Goal: Information Seeking & Learning: Learn about a topic

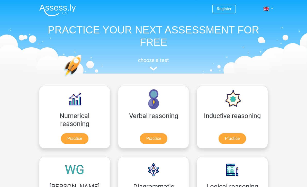
click at [271, 10] on link at bounding box center [266, 9] width 10 height 6
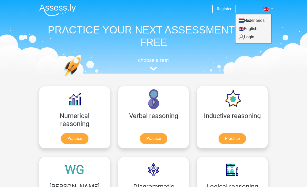
click at [279, 65] on header "Register Nederlands English" at bounding box center [153, 36] width 307 height 73
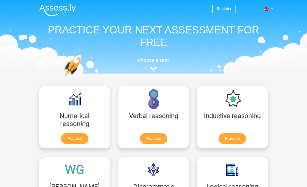
click at [270, 11] on link at bounding box center [266, 9] width 10 height 6
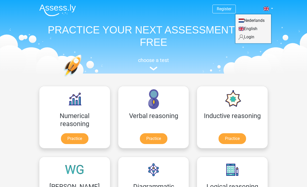
click at [253, 37] on link "Login" at bounding box center [252, 37] width 35 height 8
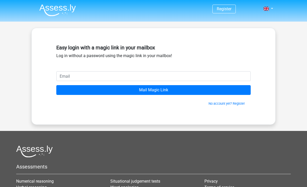
click at [230, 79] on input "email" at bounding box center [153, 76] width 194 height 10
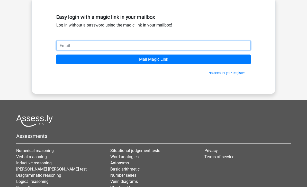
scroll to position [31, 0]
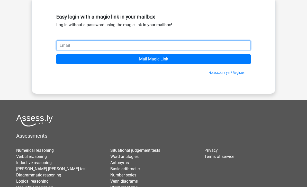
click at [201, 44] on input "email" at bounding box center [153, 45] width 194 height 10
paste input "[EMAIL_ADDRESS][DOMAIN_NAME]"
type input "[EMAIL_ADDRESS][DOMAIN_NAME]"
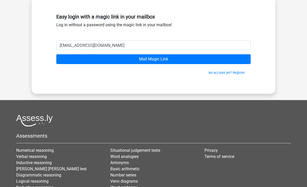
click at [175, 59] on input "Mail Magic Link" at bounding box center [153, 59] width 194 height 10
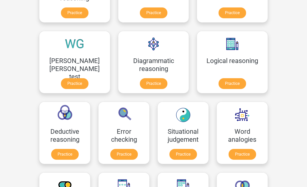
scroll to position [129, 0]
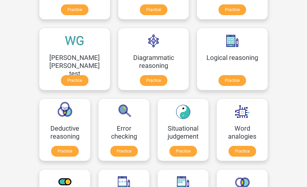
click at [218, 82] on link "Practice" at bounding box center [231, 80] width 27 height 11
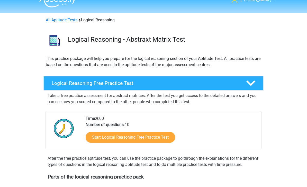
scroll to position [9, 0]
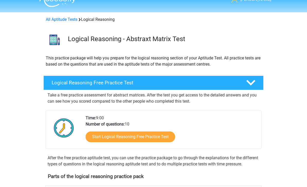
click at [240, 127] on div "Start Logical Reasoning Free Practice Test" at bounding box center [171, 137] width 171 height 21
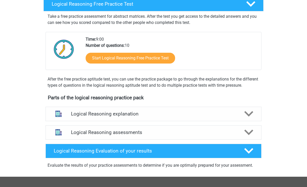
scroll to position [88, 0]
click at [63, 139] on img at bounding box center [58, 132] width 13 height 13
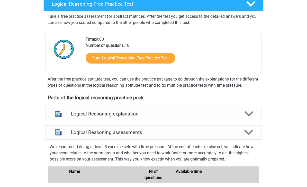
click at [62, 118] on img at bounding box center [58, 113] width 13 height 13
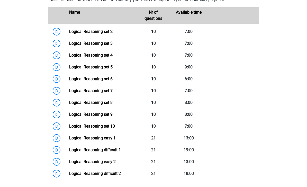
scroll to position [327, 0]
click at [69, 46] on link "Logical Reasoning set 3" at bounding box center [90, 43] width 43 height 5
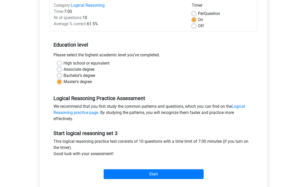
scroll to position [69, 0]
click at [63, 64] on label "High school or equivalent" at bounding box center [86, 63] width 46 height 6
click at [60, 64] on input "High school or equivalent" at bounding box center [59, 62] width 4 height 5
radio input "true"
click at [63, 75] on label "Bachelor's degree" at bounding box center [79, 75] width 32 height 6
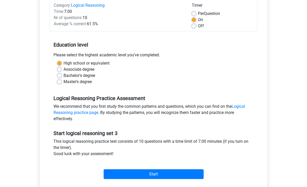
click at [60, 75] on input "Bachelor's degree" at bounding box center [59, 74] width 4 height 5
radio input "true"
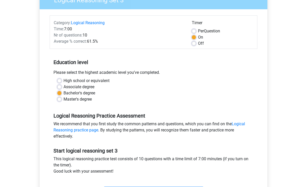
scroll to position [50, 0]
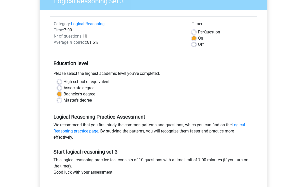
click at [198, 44] on label "Off" at bounding box center [201, 44] width 6 height 6
click at [195, 44] on input "Off" at bounding box center [194, 43] width 4 height 5
radio input "true"
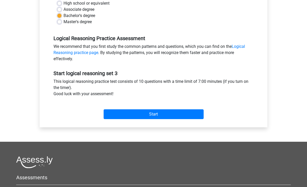
scroll to position [128, 0]
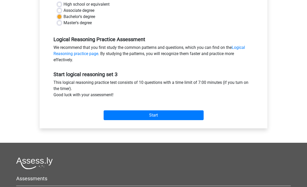
click at [189, 117] on input "Start" at bounding box center [154, 115] width 100 height 10
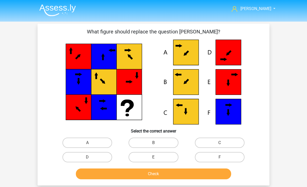
click at [187, 85] on icon at bounding box center [185, 81] width 25 height 25
click at [166, 140] on label "B" at bounding box center [153, 142] width 50 height 10
click at [157, 143] on input "B" at bounding box center [154, 144] width 3 height 3
radio input "true"
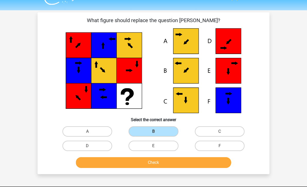
click at [208, 162] on button "Check" at bounding box center [153, 162] width 155 height 11
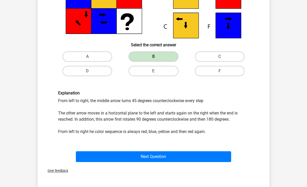
scroll to position [87, 0]
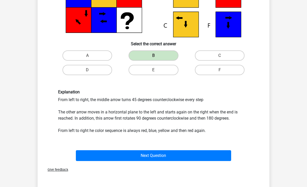
click at [221, 156] on button "Next Question" at bounding box center [153, 155] width 155 height 11
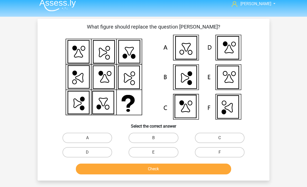
scroll to position [5, 0]
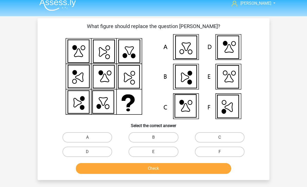
click at [224, 152] on label "F" at bounding box center [220, 151] width 50 height 10
click at [223, 152] on input "F" at bounding box center [220, 153] width 3 height 3
radio input "true"
click at [218, 167] on button "Check" at bounding box center [153, 168] width 155 height 11
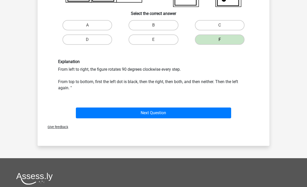
click at [217, 114] on button "Next Question" at bounding box center [153, 112] width 155 height 11
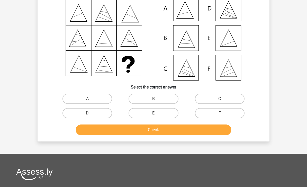
scroll to position [24, 0]
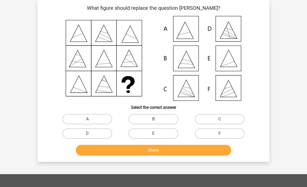
click at [160, 135] on label "E" at bounding box center [153, 133] width 50 height 10
click at [157, 135] on input "E" at bounding box center [154, 134] width 3 height 3
radio input "true"
click at [189, 149] on button "Check" at bounding box center [153, 150] width 155 height 11
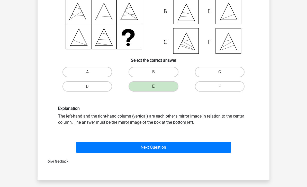
click at [212, 148] on button "Next Question" at bounding box center [153, 147] width 155 height 11
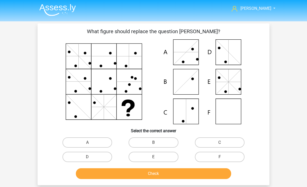
scroll to position [6, 0]
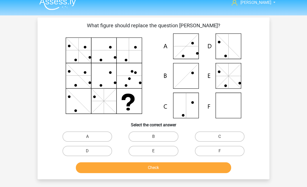
click at [223, 139] on input "C" at bounding box center [220, 137] width 3 height 3
radio input "true"
click at [196, 171] on button "Check" at bounding box center [153, 167] width 155 height 11
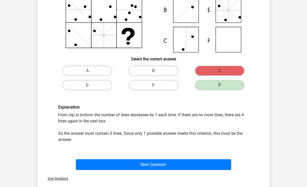
scroll to position [72, 0]
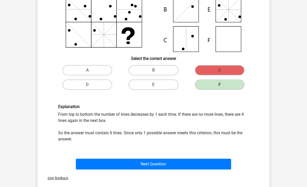
click at [212, 163] on button "Next Question" at bounding box center [153, 164] width 155 height 11
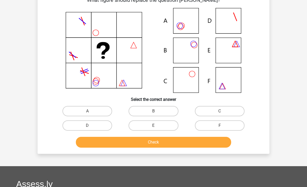
scroll to position [24, 0]
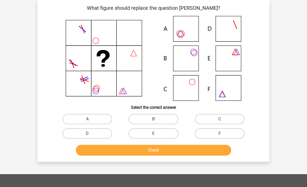
click at [164, 121] on label "B" at bounding box center [153, 119] width 50 height 10
click at [157, 121] on input "B" at bounding box center [154, 120] width 3 height 3
radio input "true"
click at [202, 152] on button "Check" at bounding box center [153, 150] width 155 height 11
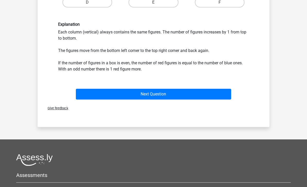
click at [218, 94] on button "Next Question" at bounding box center [153, 94] width 155 height 11
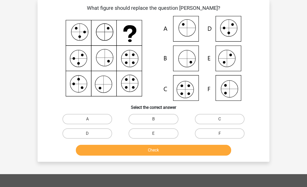
click at [214, 119] on label "C" at bounding box center [220, 119] width 50 height 10
click at [219, 119] on input "C" at bounding box center [220, 120] width 3 height 3
radio input "true"
click at [212, 153] on button "Check" at bounding box center [153, 150] width 155 height 11
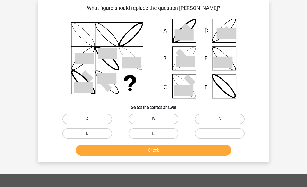
click at [167, 120] on label "B" at bounding box center [153, 119] width 50 height 10
click at [157, 120] on input "B" at bounding box center [154, 120] width 3 height 3
radio input "true"
click at [188, 150] on button "Check" at bounding box center [153, 150] width 155 height 11
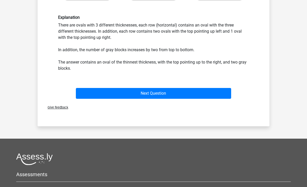
click at [215, 96] on button "Next Question" at bounding box center [153, 93] width 155 height 11
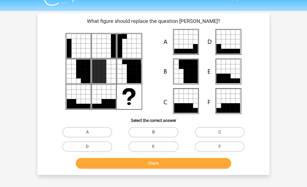
scroll to position [4, 0]
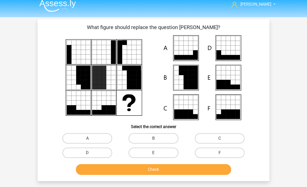
click at [223, 137] on label "C" at bounding box center [220, 138] width 50 height 10
click at [223, 139] on input "C" at bounding box center [220, 140] width 3 height 3
radio input "true"
click at [207, 171] on button "Check" at bounding box center [153, 169] width 155 height 11
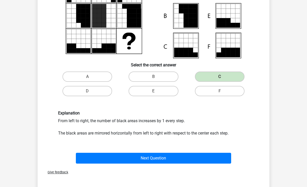
click at [212, 159] on button "Next Question" at bounding box center [153, 158] width 155 height 11
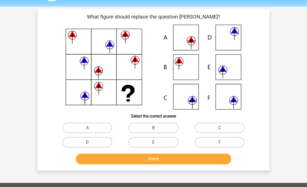
scroll to position [0, 0]
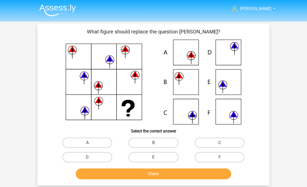
click at [218, 146] on label "C" at bounding box center [220, 142] width 50 height 10
click at [219, 146] on input "C" at bounding box center [220, 144] width 3 height 3
radio input "true"
click at [220, 172] on button "Check" at bounding box center [153, 173] width 155 height 11
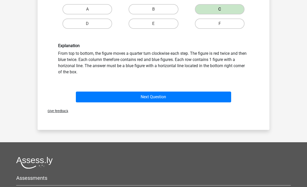
click at [219, 99] on button "Next Question" at bounding box center [153, 96] width 155 height 11
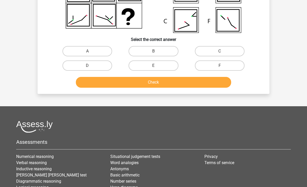
scroll to position [24, 0]
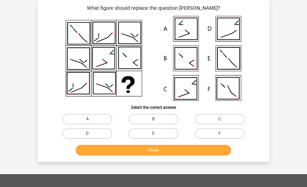
click at [100, 135] on label "D" at bounding box center [87, 133] width 50 height 10
click at [91, 135] on input "D" at bounding box center [88, 134] width 3 height 3
radio input "true"
click at [190, 153] on button "Check" at bounding box center [153, 150] width 155 height 11
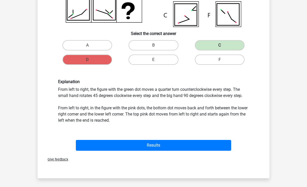
scroll to position [104, 0]
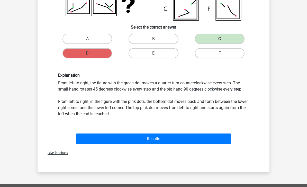
click at [210, 142] on button "Results" at bounding box center [153, 139] width 155 height 11
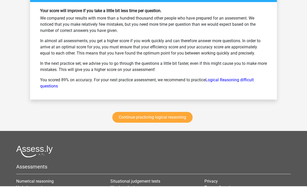
scroll to position [685, 0]
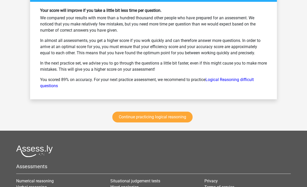
click at [182, 119] on link "Continue practicing logical reasoning" at bounding box center [152, 117] width 80 height 11
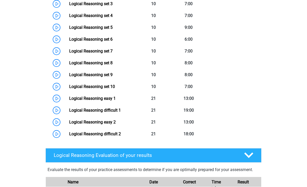
scroll to position [287, 0]
click at [69, 65] on link "Logical Reasoning set 8" at bounding box center [90, 62] width 43 height 5
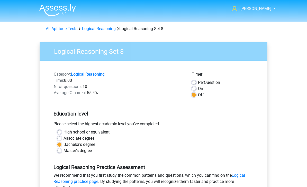
scroll to position [84, 0]
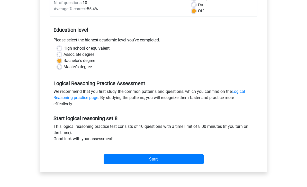
click at [107, 163] on input "Start" at bounding box center [154, 159] width 100 height 10
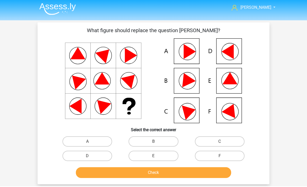
scroll to position [1, 0]
